Goal: Find specific page/section: Find specific page/section

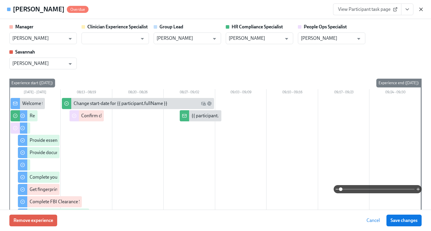
click at [422, 9] on icon "button" at bounding box center [421, 9] width 6 height 6
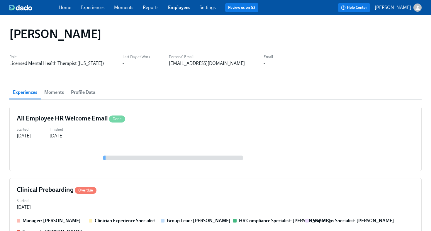
click at [180, 5] on link "Employees" at bounding box center [179, 8] width 22 height 6
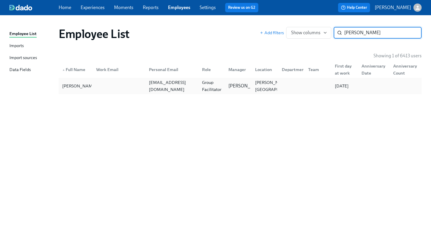
type input "emma phillips"
click at [93, 84] on div at bounding box center [117, 86] width 53 height 12
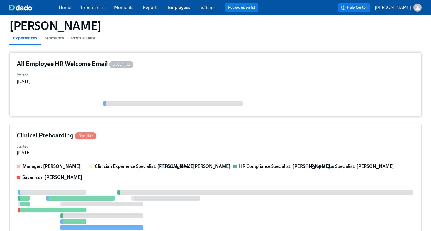
scroll to position [65, 0]
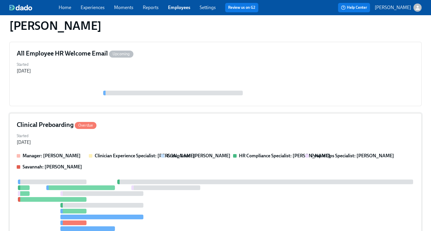
click at [228, 137] on div "Started Aug 30, 2025" at bounding box center [215, 139] width 397 height 14
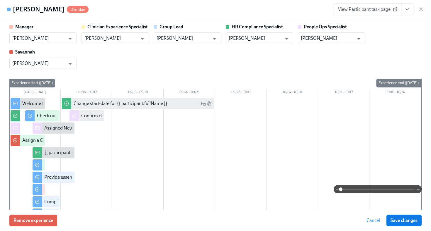
click at [366, 12] on span "View Participant task page" at bounding box center [367, 9] width 58 height 6
